Goal: Task Accomplishment & Management: Use online tool/utility

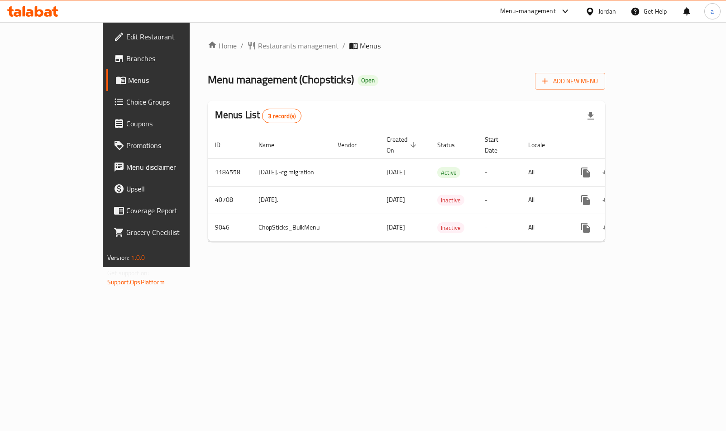
click at [126, 101] on span "Choice Groups" at bounding box center [171, 101] width 91 height 11
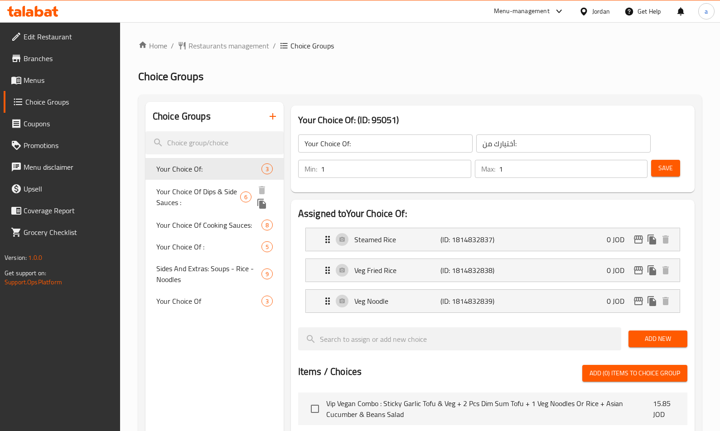
click at [261, 197] on button "duplicate" at bounding box center [262, 204] width 14 height 14
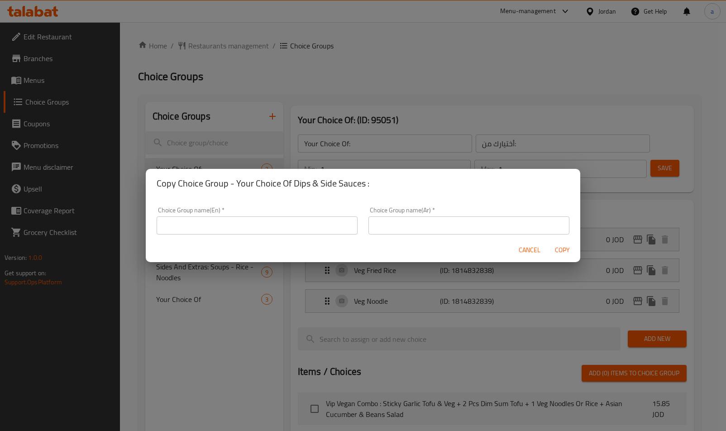
click at [325, 82] on div "Copy Choice Group - Your Choice Of Dips & Side Sauces : Choice Group name(En)  …" at bounding box center [363, 215] width 726 height 431
click at [241, 128] on div "Copy Choice Group - Your Choice Of Dips & Side Sauces : Choice Group name(En)  …" at bounding box center [363, 215] width 726 height 431
click at [534, 253] on span "Cancel" at bounding box center [530, 250] width 22 height 11
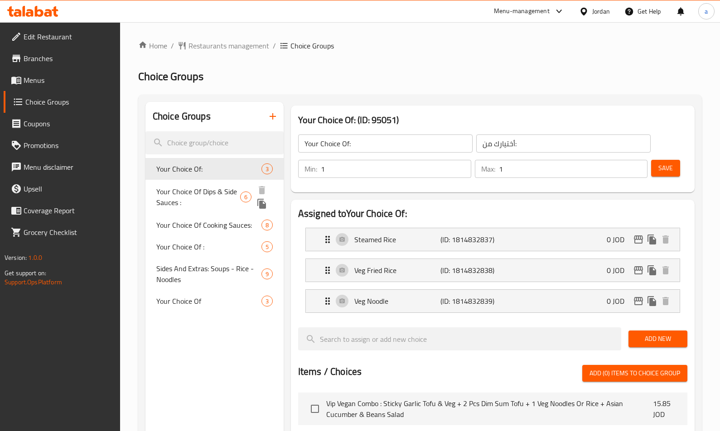
click at [168, 198] on span "Your Choice Of Dips & Side Sauces :" at bounding box center [198, 197] width 84 height 22
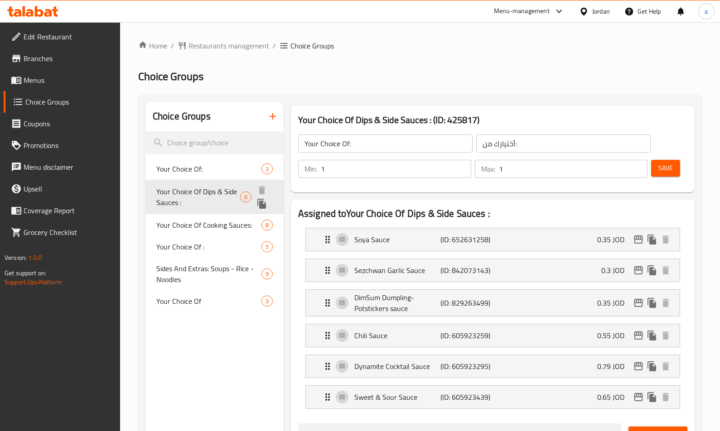
type input "Your Choice Of Dips & Side Sauces :"
type input "اختيارك من [DEMOGRAPHIC_DATA] والغموس:"
type input "0"
click at [434, 81] on h2 "Choice Groups" at bounding box center [419, 76] width 563 height 14
